Goal: Information Seeking & Learning: Learn about a topic

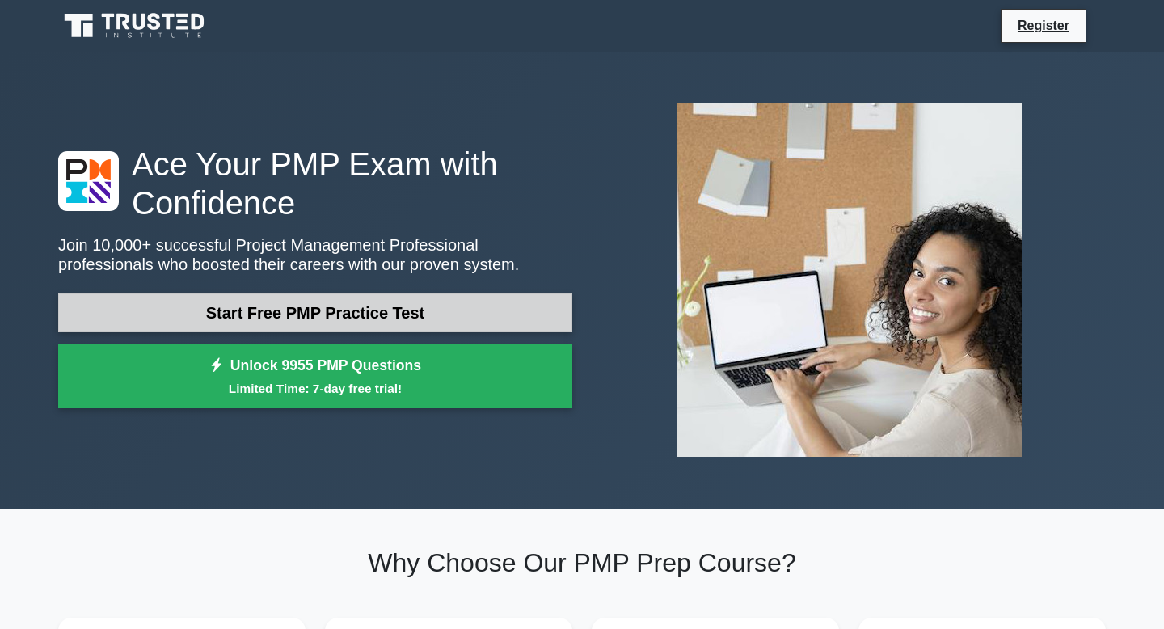
click at [456, 306] on link "Start Free PMP Practice Test" at bounding box center [315, 313] width 514 height 39
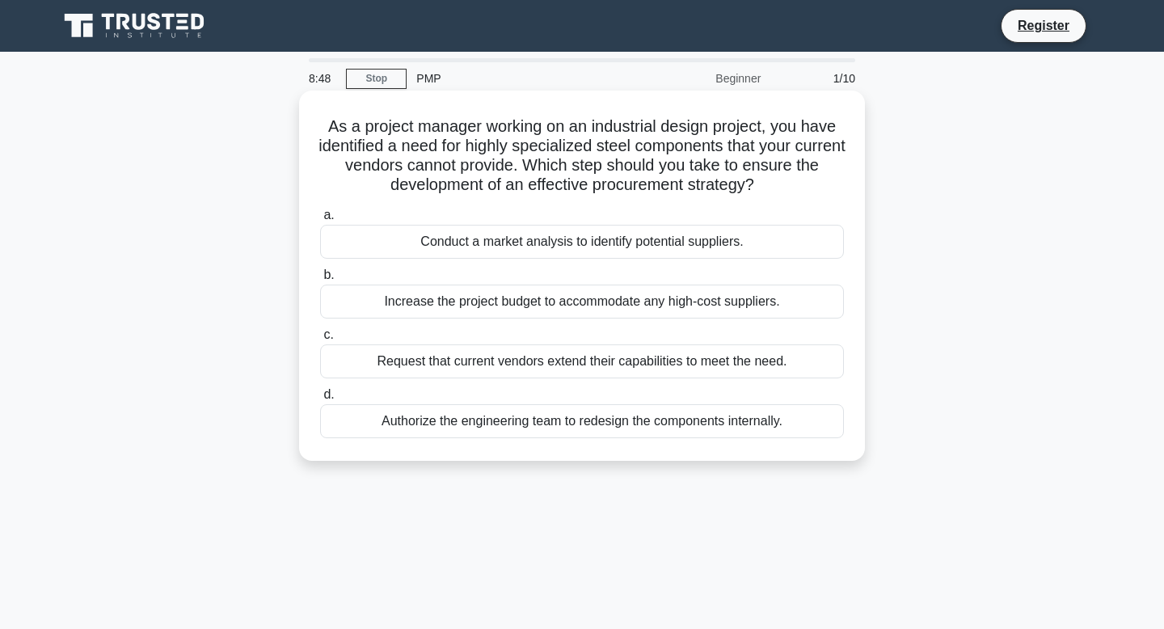
click at [578, 248] on div "Conduct a market analysis to identify potential suppliers." at bounding box center [582, 242] width 524 height 34
click at [320, 221] on input "a. Conduct a market analysis to identify potential suppliers." at bounding box center [320, 215] width 0 height 11
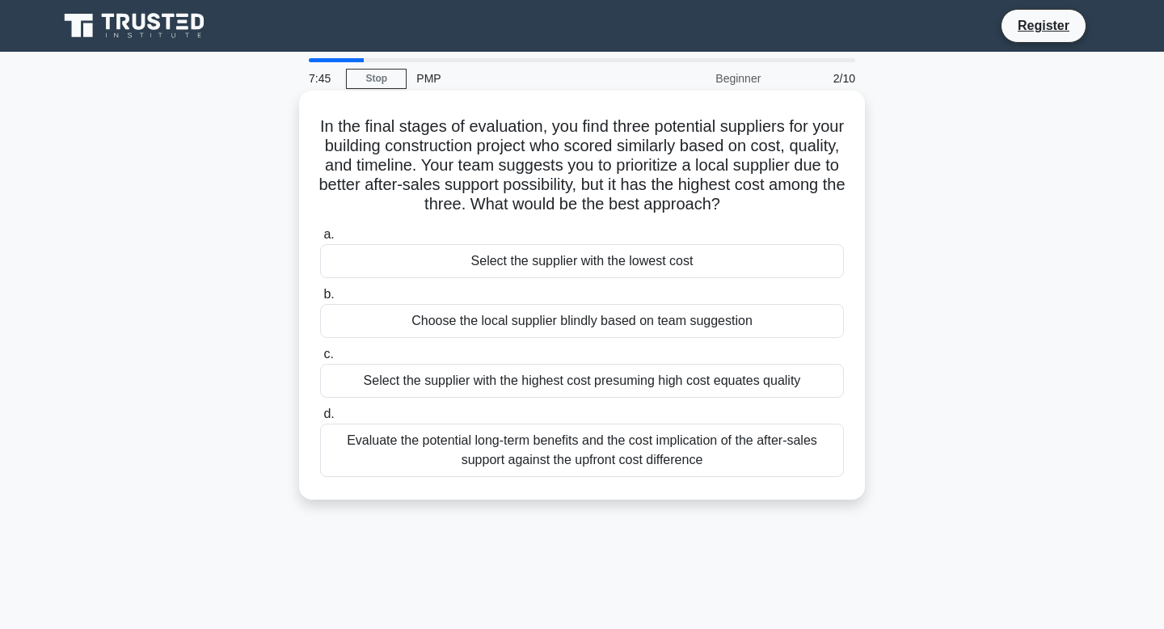
click at [685, 463] on div "Evaluate the potential long-term benefits and the cost implication of the after…" at bounding box center [582, 450] width 524 height 53
click at [320, 420] on input "d. Evaluate the potential long-term benefits and the cost implication of the af…" at bounding box center [320, 414] width 0 height 11
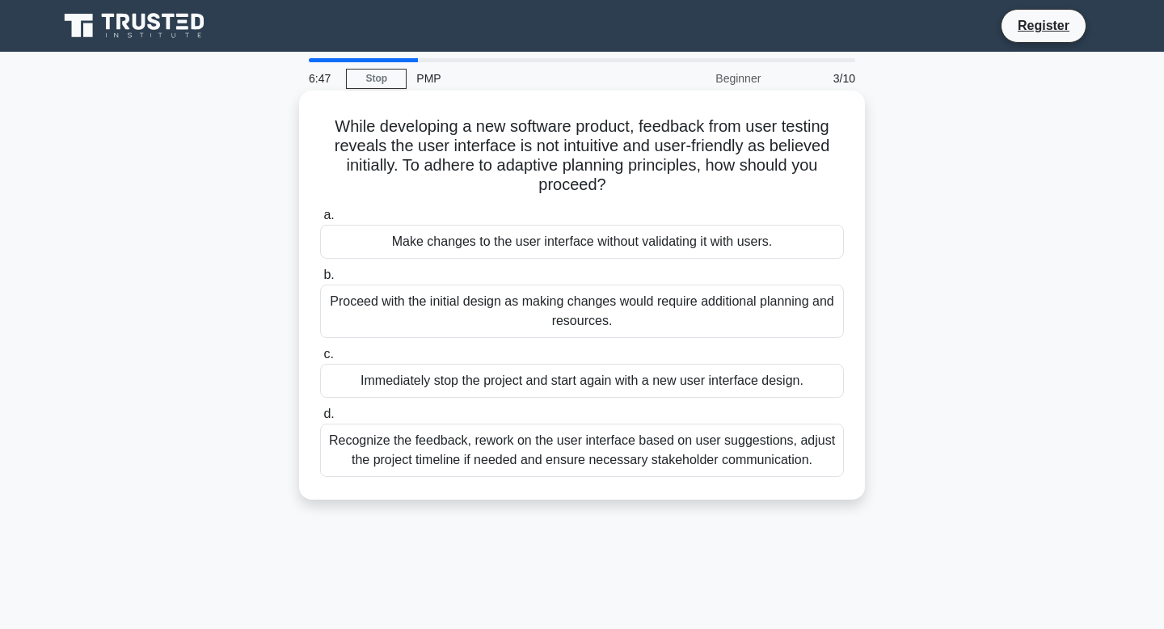
click at [686, 463] on div "Recognize the feedback, rework on the user interface based on user suggestions,…" at bounding box center [582, 450] width 524 height 53
click at [320, 420] on input "d. Recognize the feedback, rework on the user interface based on user suggestio…" at bounding box center [320, 414] width 0 height 11
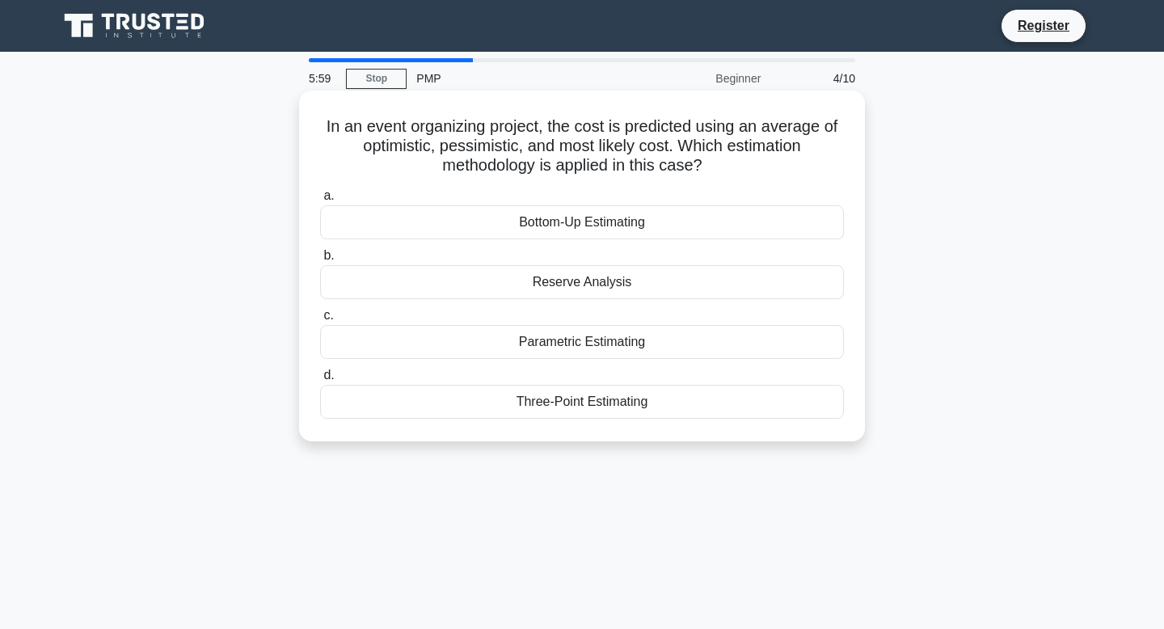
click at [615, 398] on div "Three-Point Estimating" at bounding box center [582, 402] width 524 height 34
click at [320, 381] on input "d. Three-Point Estimating" at bounding box center [320, 375] width 0 height 11
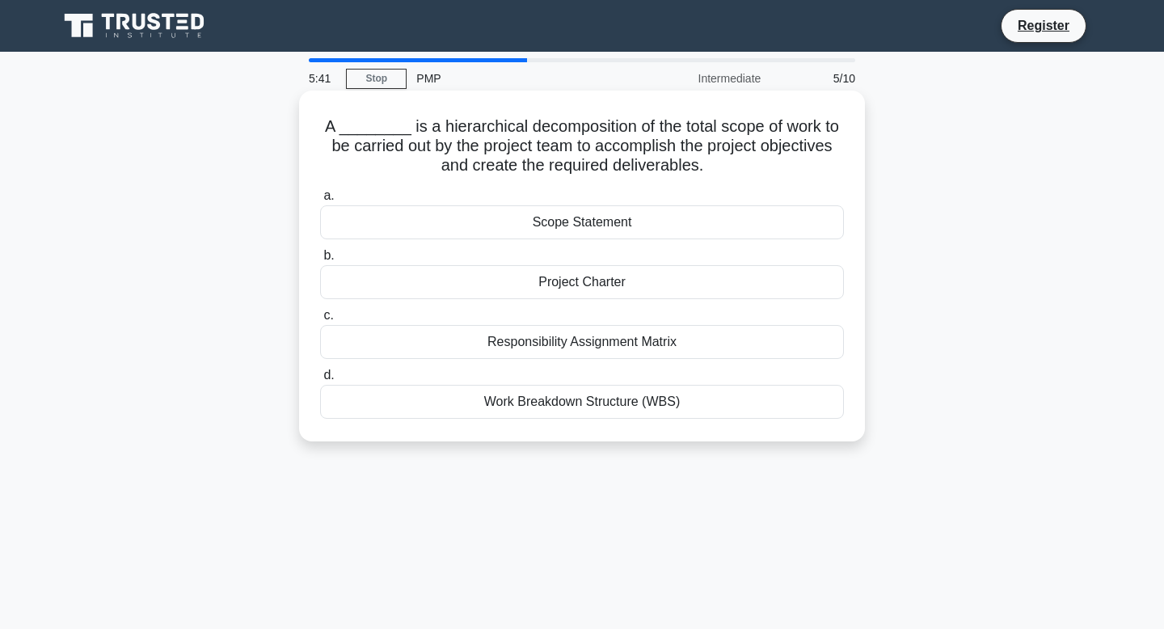
click at [651, 283] on div "Project Charter" at bounding box center [582, 282] width 524 height 34
click at [320, 261] on input "b. Project Charter" at bounding box center [320, 256] width 0 height 11
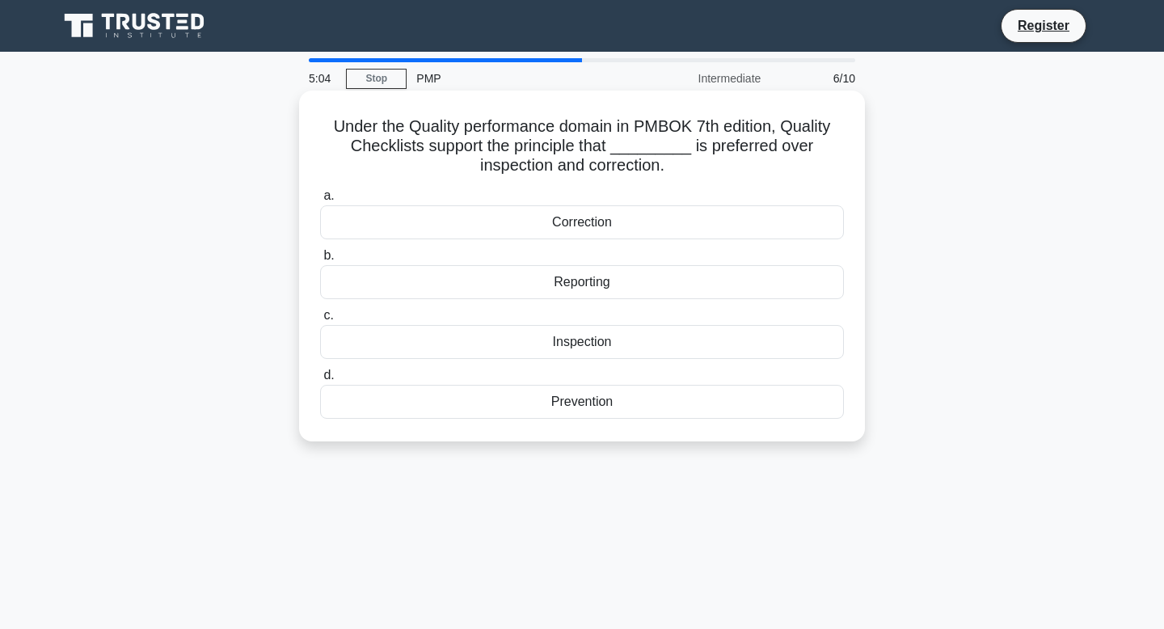
click at [600, 405] on div "Prevention" at bounding box center [582, 402] width 524 height 34
click at [320, 381] on input "d. Prevention" at bounding box center [320, 375] width 0 height 11
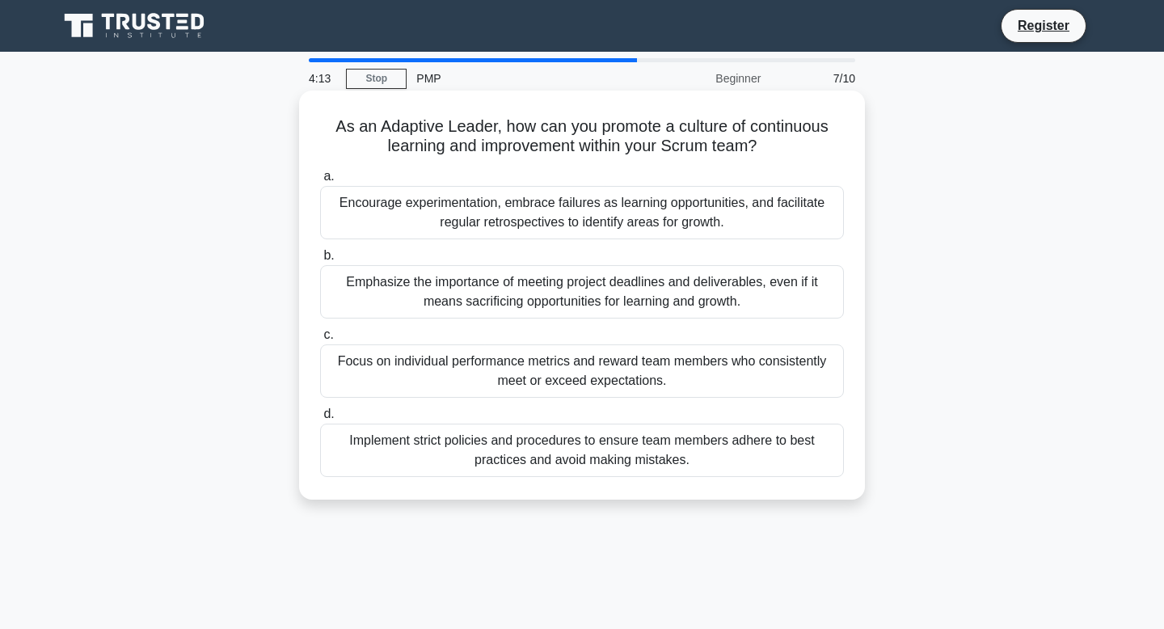
click at [640, 230] on div "Encourage experimentation, embrace failures as learning opportunities, and faci…" at bounding box center [582, 212] width 524 height 53
click at [320, 182] on input "a. Encourage experimentation, embrace failures as learning opportunities, and f…" at bounding box center [320, 176] width 0 height 11
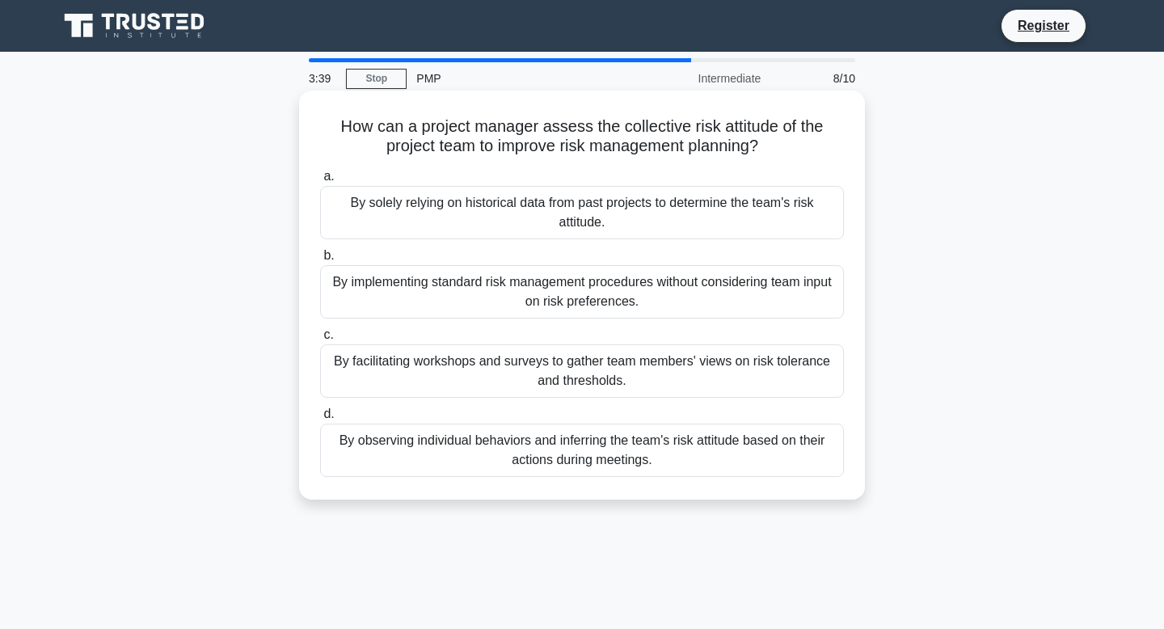
click at [682, 378] on div "By facilitating workshops and surveys to gather team members' views on risk tol…" at bounding box center [582, 370] width 524 height 53
click at [320, 340] on input "c. By facilitating workshops and surveys to gather team members' views on risk …" at bounding box center [320, 335] width 0 height 11
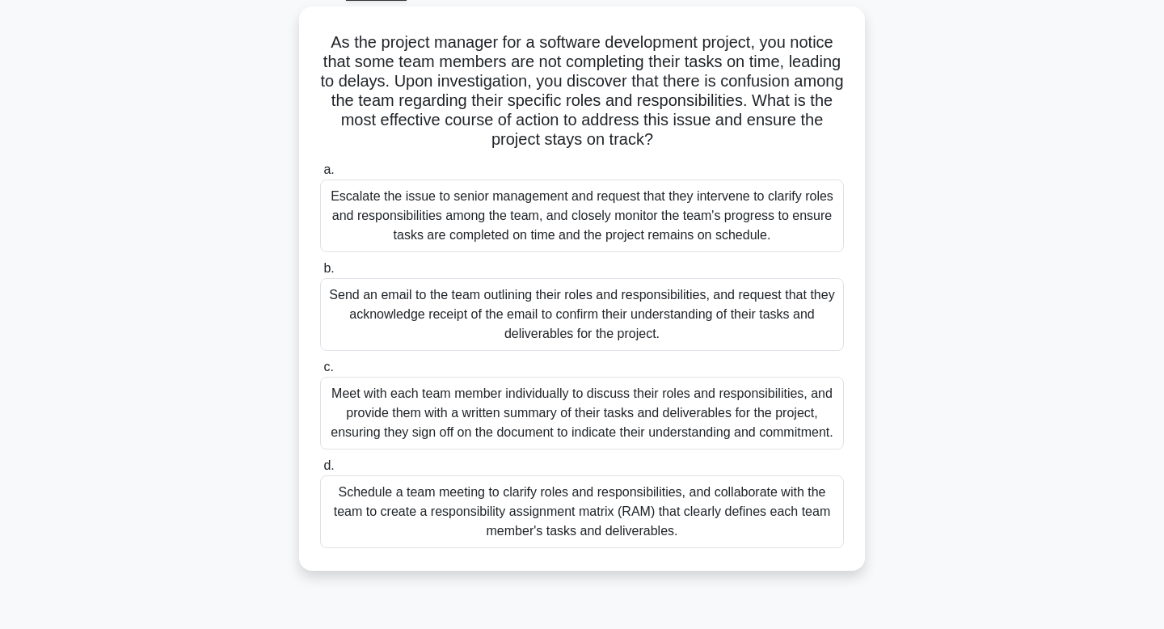
scroll to position [81, 0]
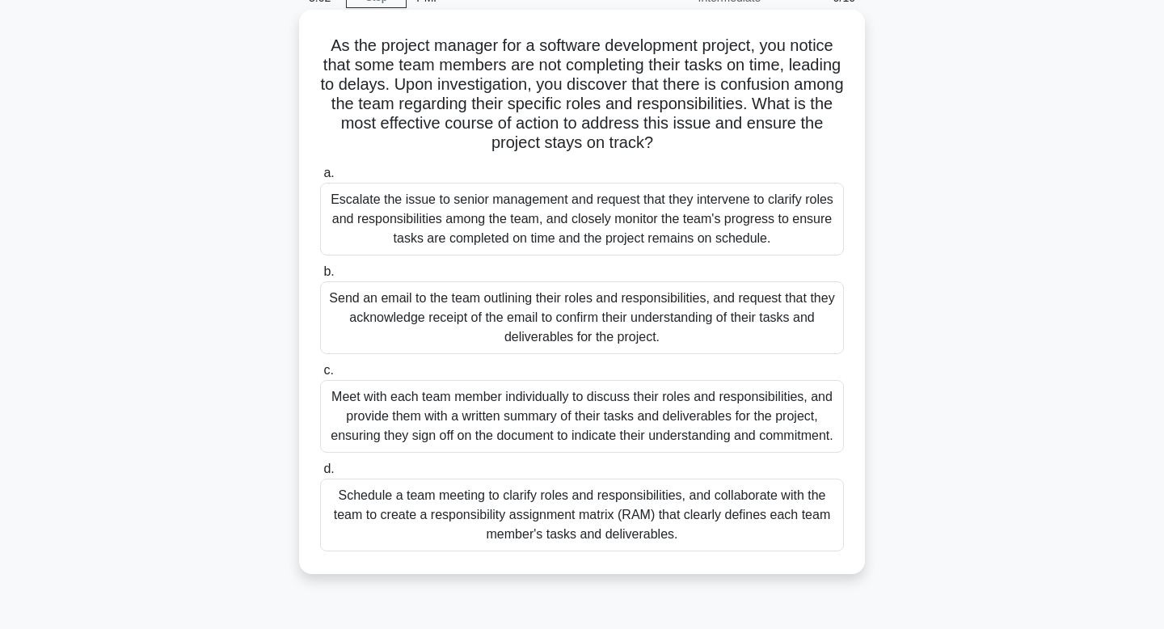
click at [805, 492] on div "Schedule a team meeting to clarify roles and responsibilities, and collaborate …" at bounding box center [582, 515] width 524 height 73
click at [320, 475] on input "d. Schedule a team meeting to clarify roles and responsibilities, and collabora…" at bounding box center [320, 469] width 0 height 11
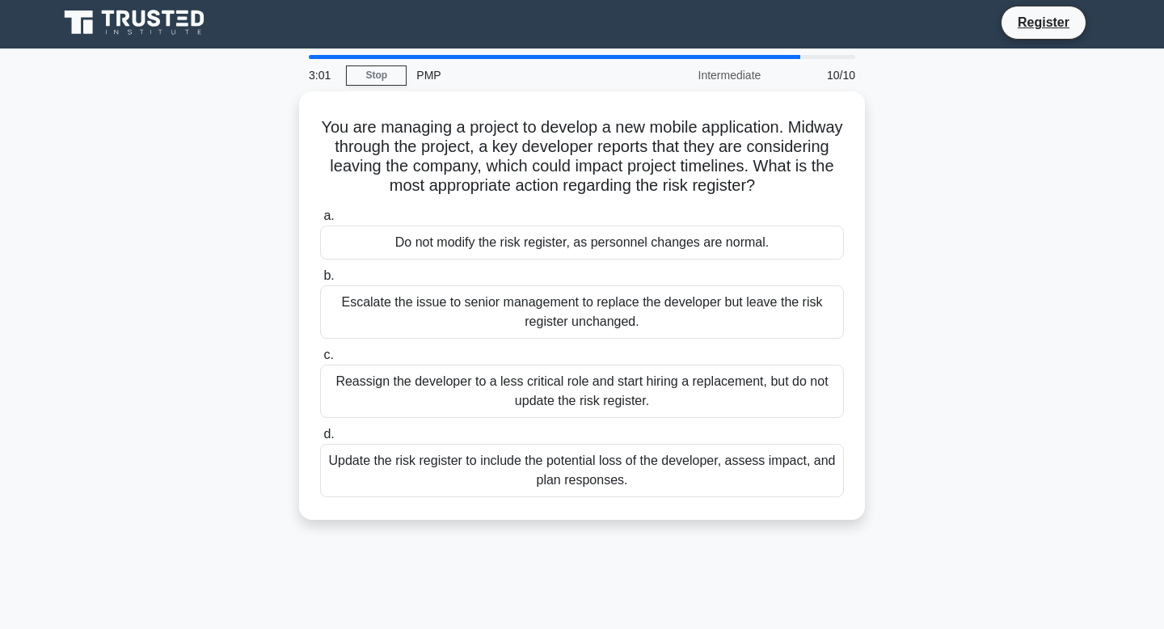
scroll to position [0, 0]
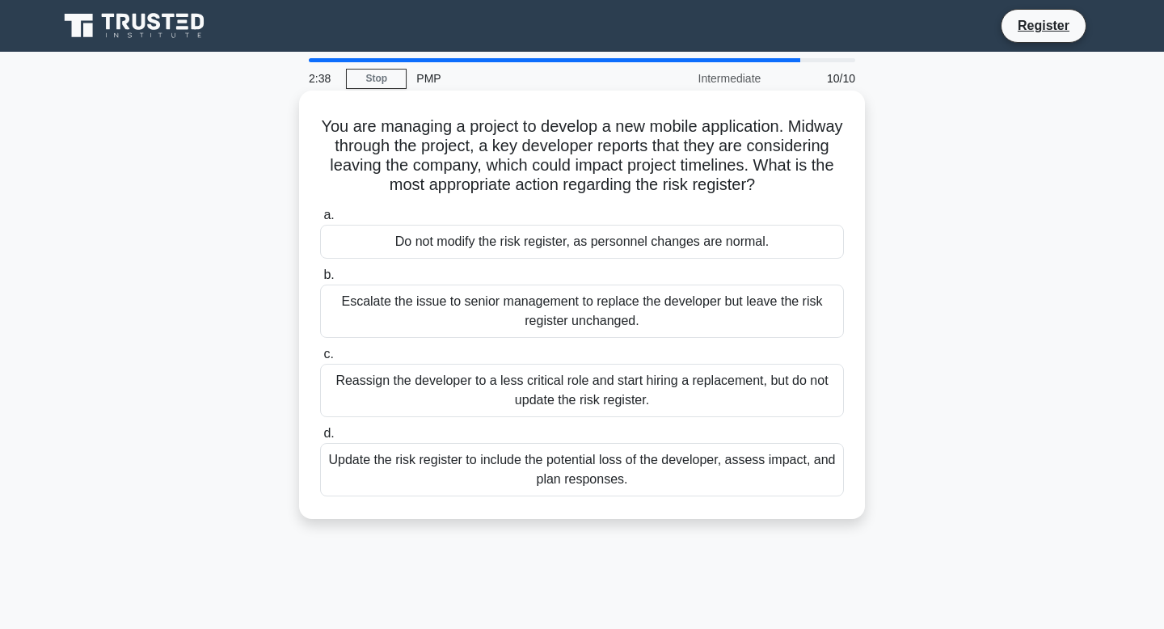
click at [794, 469] on div "Update the risk register to include the potential loss of the developer, assess…" at bounding box center [582, 469] width 524 height 53
click at [320, 439] on input "d. Update the risk register to include the potential loss of the developer, ass…" at bounding box center [320, 434] width 0 height 11
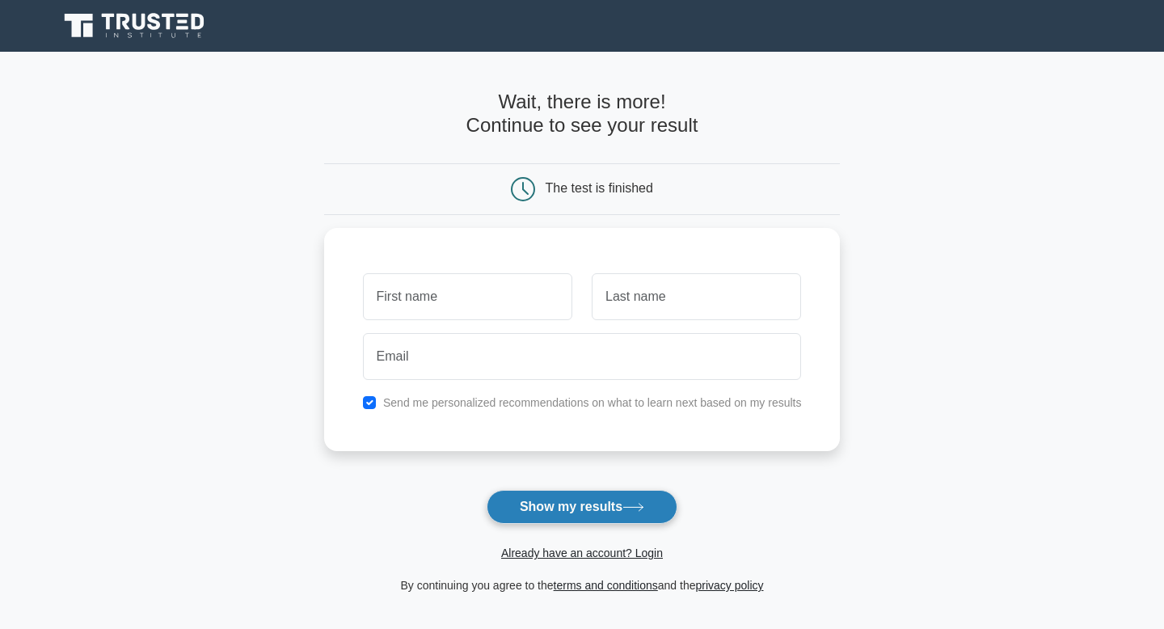
click at [607, 498] on button "Show my results" at bounding box center [582, 507] width 191 height 34
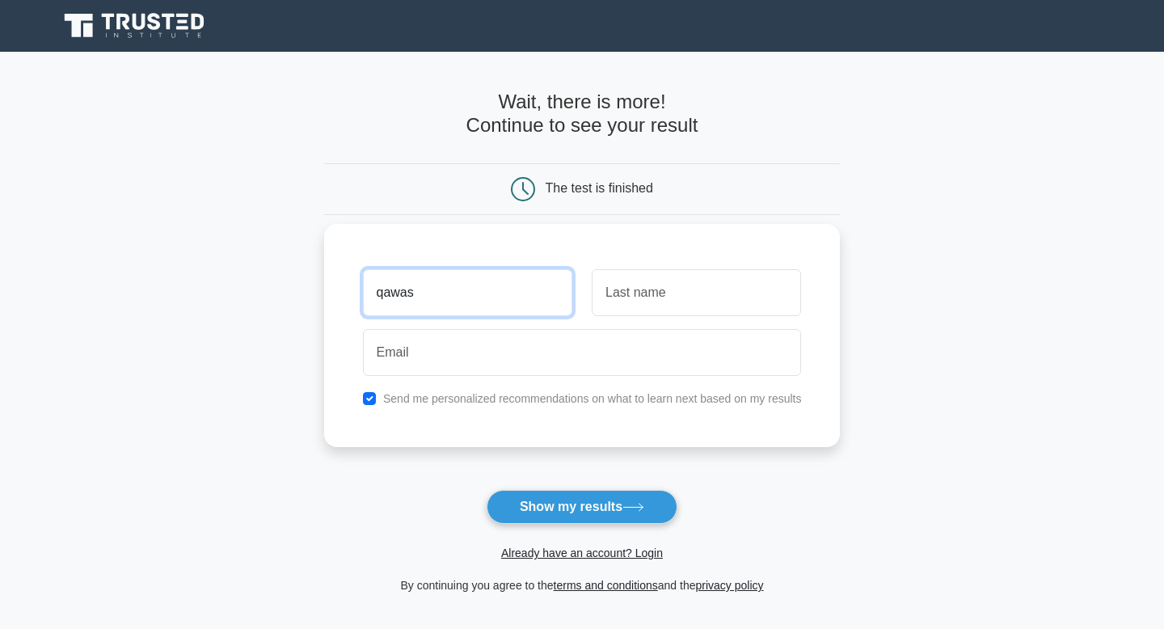
type input "qawas"
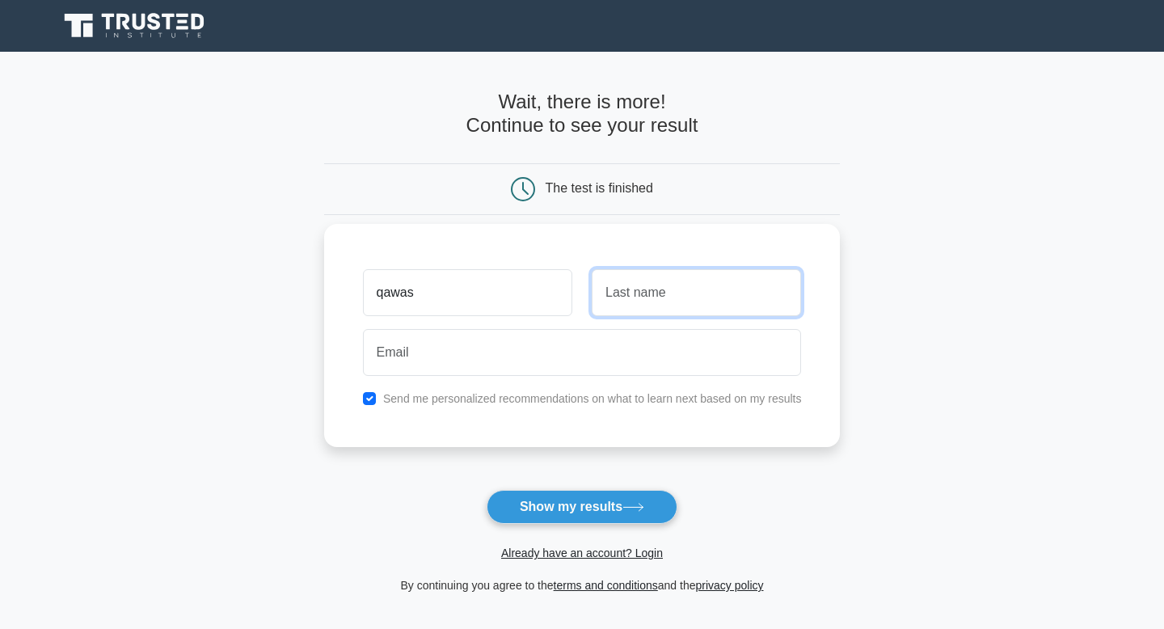
click at [689, 310] on input "text" at bounding box center [696, 292] width 209 height 47
type input "wuikl"
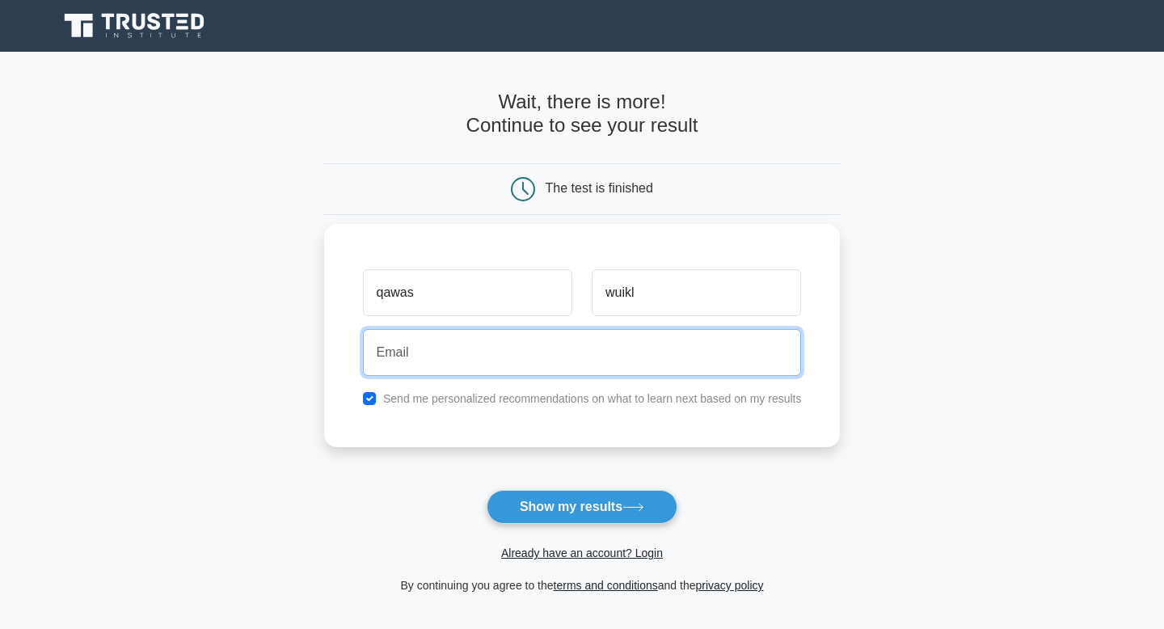
click at [666, 357] on input "email" at bounding box center [582, 352] width 439 height 47
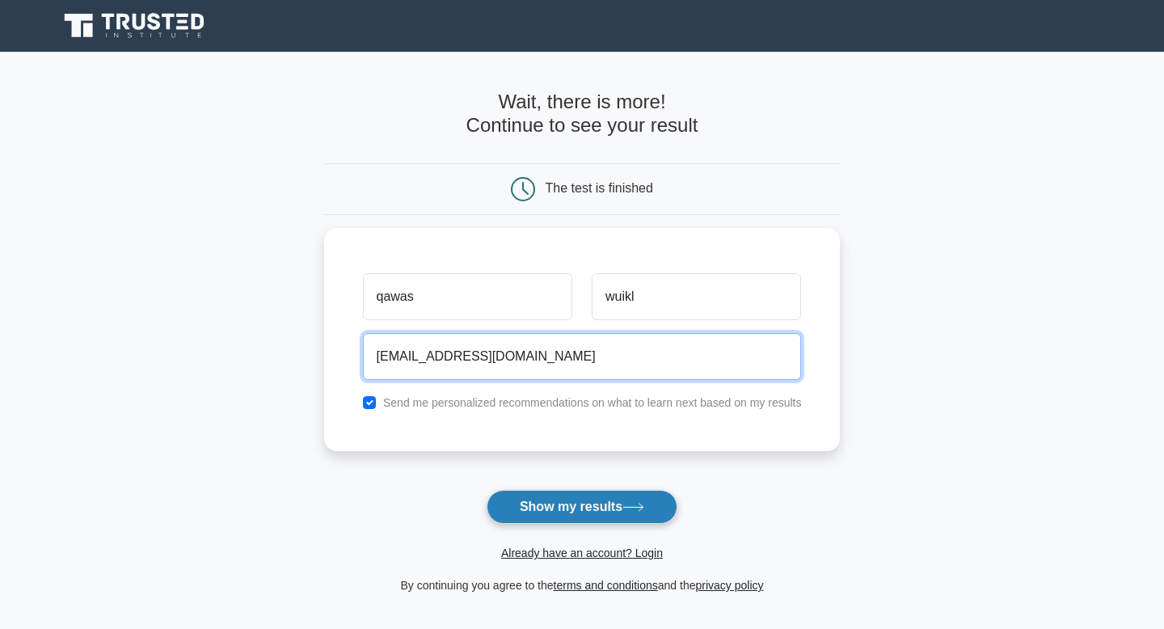
type input "qwysu2@gmail.com"
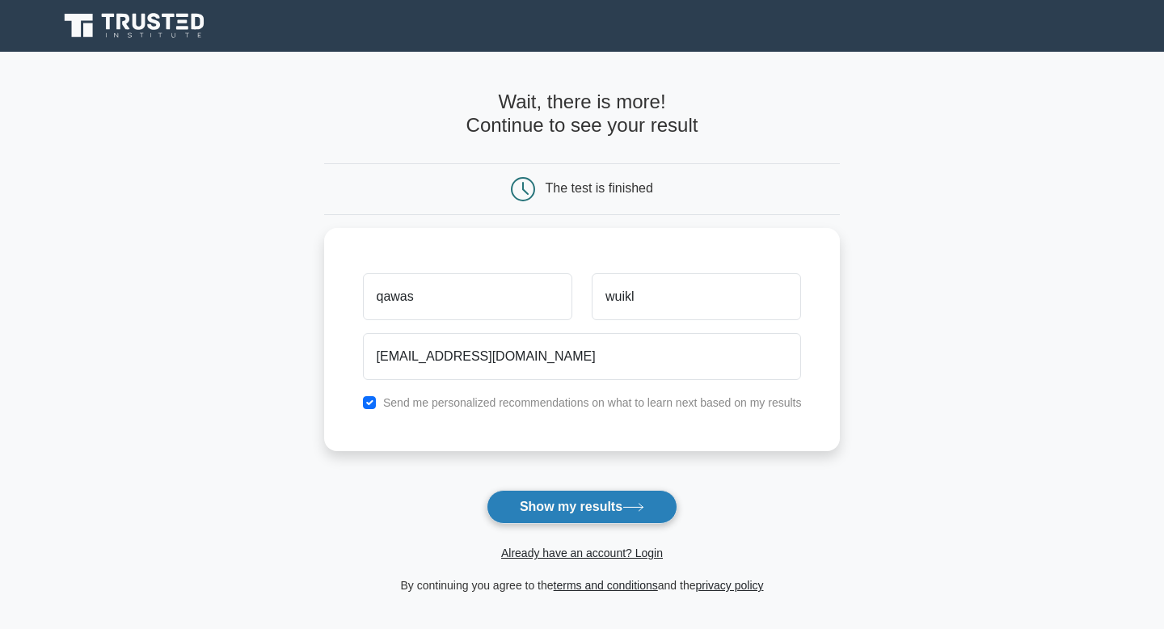
click at [633, 501] on button "Show my results" at bounding box center [582, 507] width 191 height 34
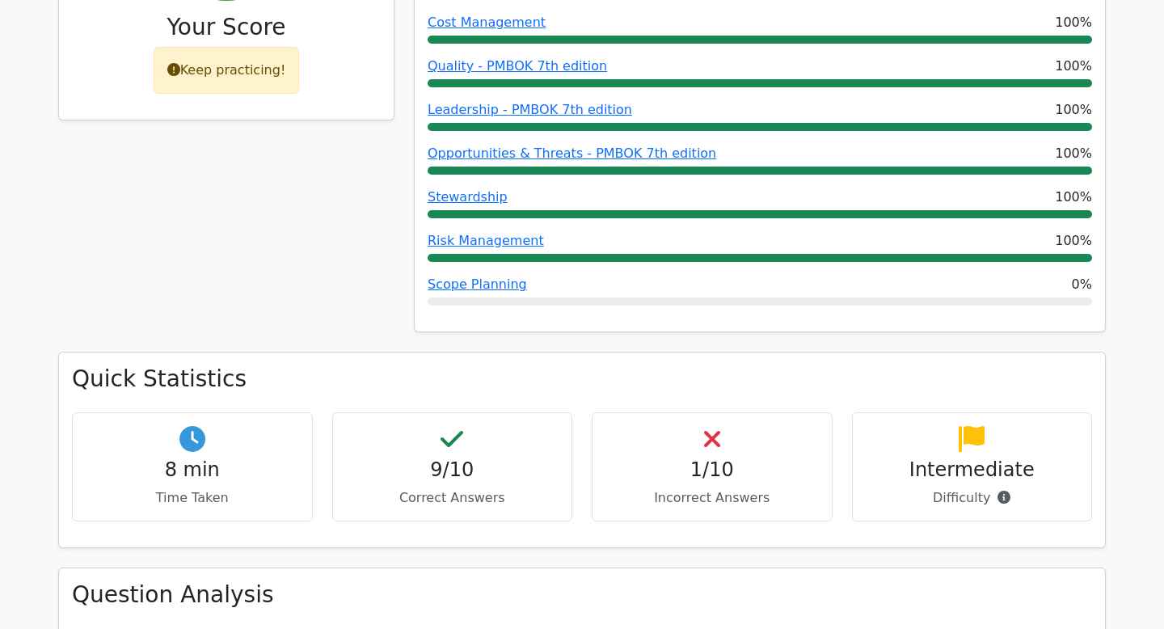
scroll to position [863, 0]
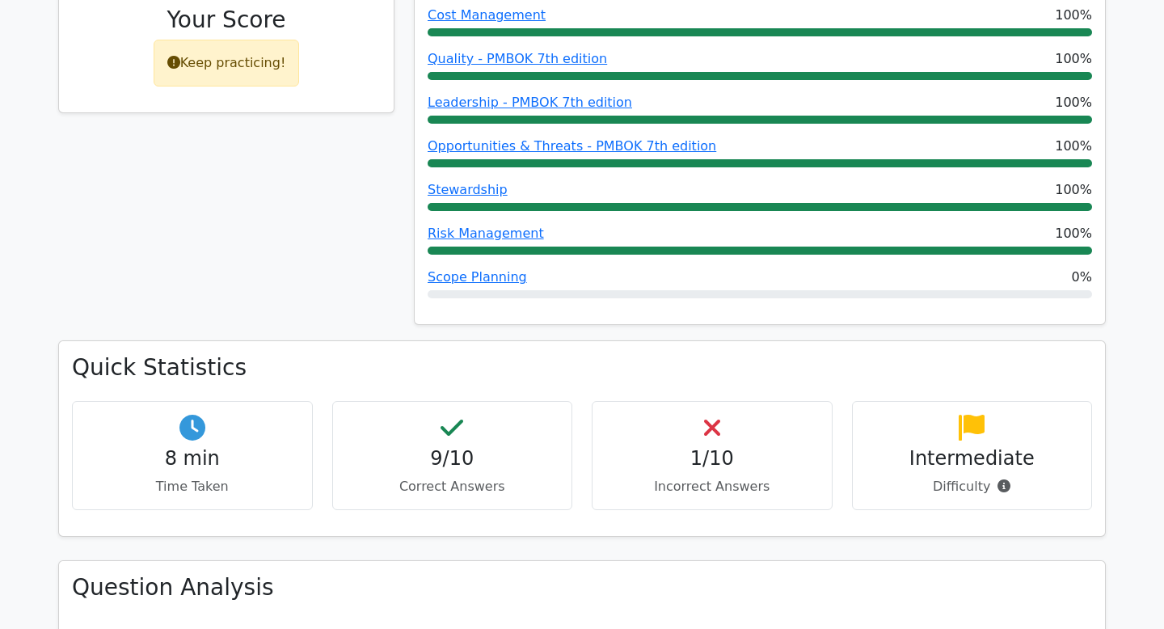
click at [678, 477] on p "Incorrect Answers" at bounding box center [712, 486] width 213 height 19
click at [699, 418] on div "1/10 Incorrect Answers" at bounding box center [712, 455] width 241 height 109
click at [730, 410] on div "1/10 Incorrect Answers" at bounding box center [712, 455] width 241 height 109
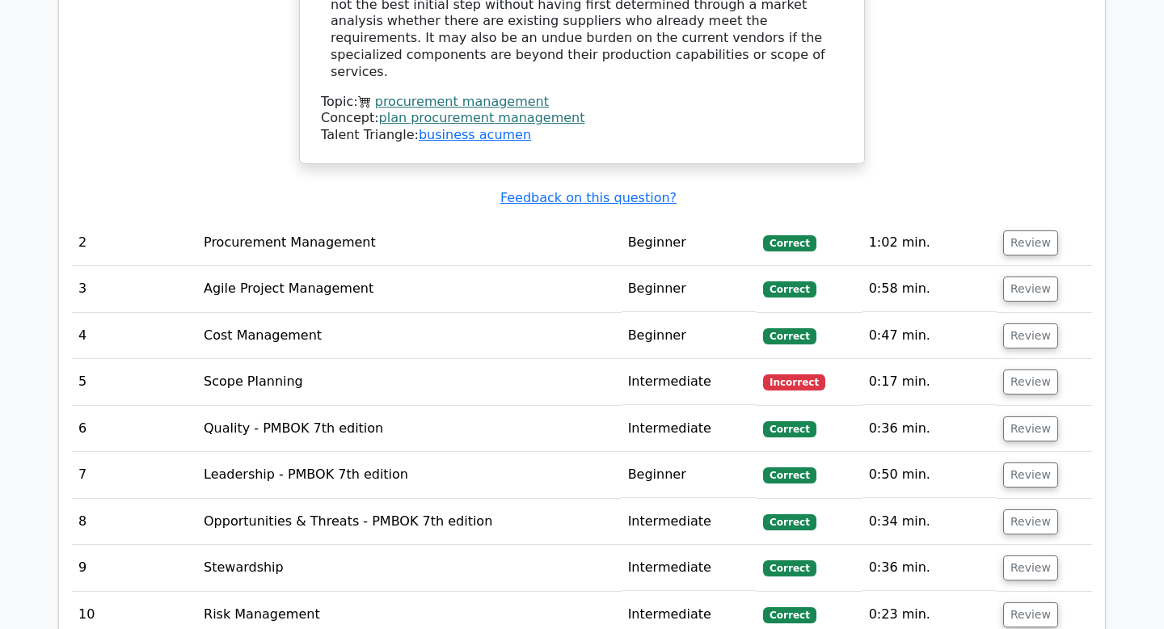
scroll to position [2327, 0]
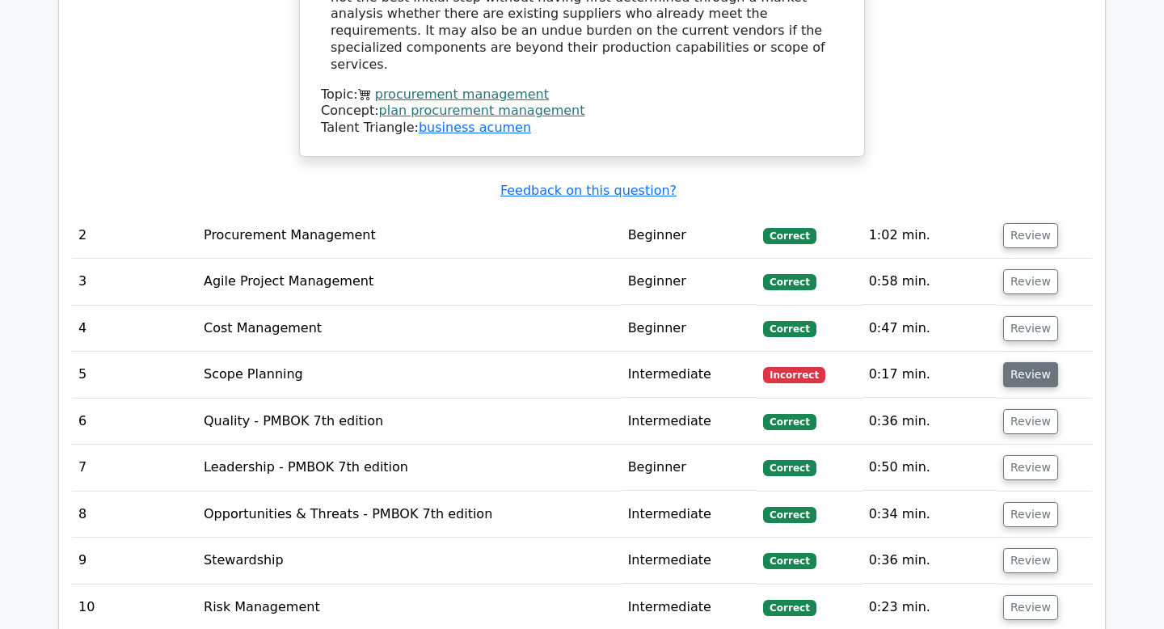
click at [1038, 362] on button "Review" at bounding box center [1031, 374] width 55 height 25
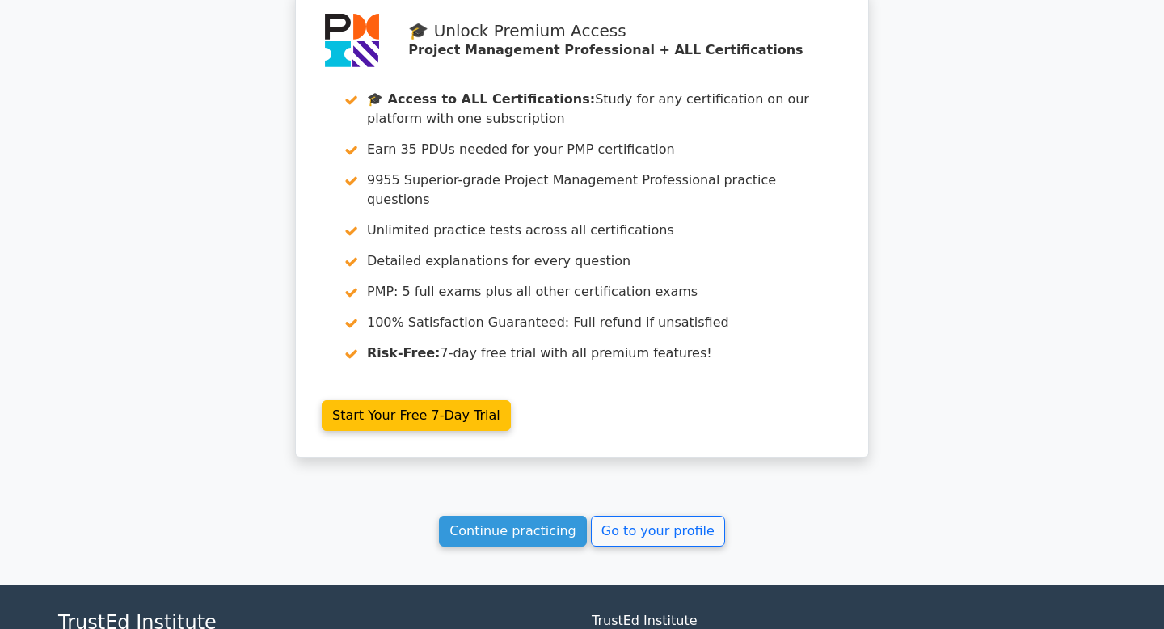
scroll to position [4059, 0]
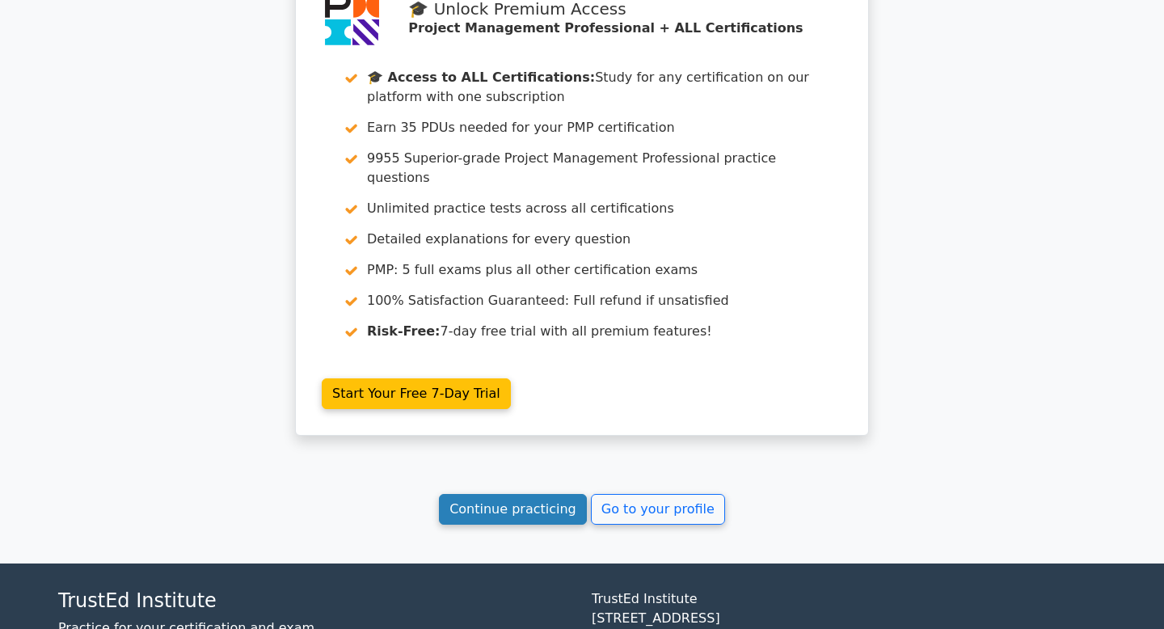
click at [551, 494] on link "Continue practicing" at bounding box center [513, 509] width 148 height 31
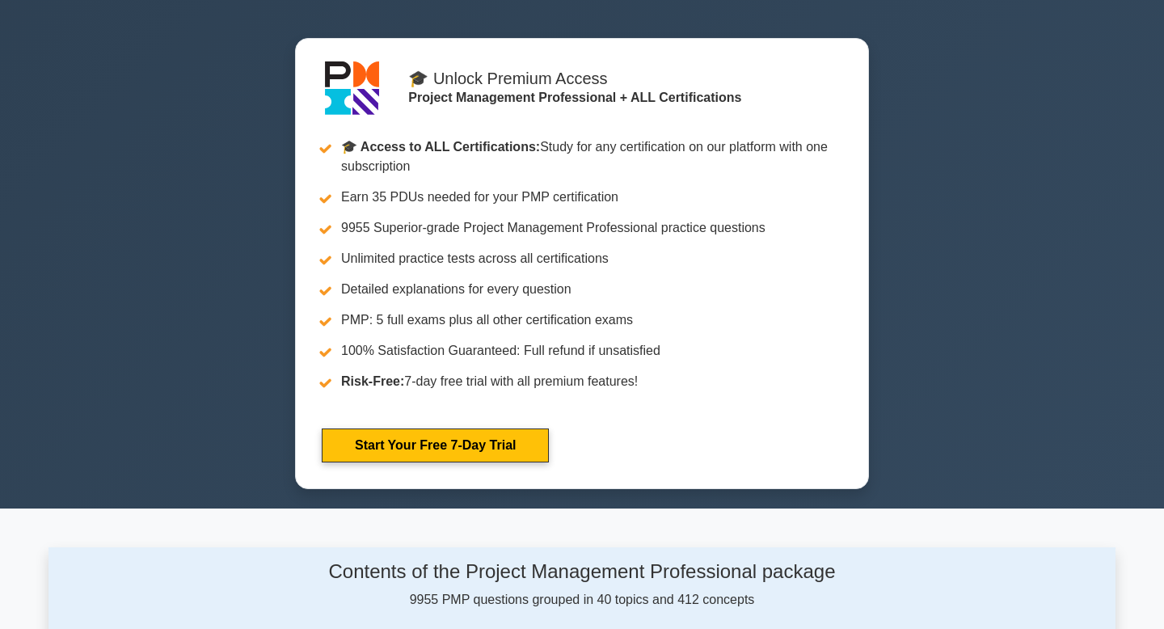
scroll to position [634, 0]
